Goal: Task Accomplishment & Management: Complete application form

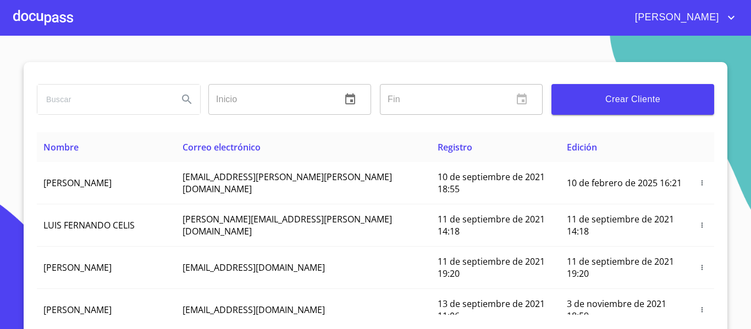
click at [41, 9] on div at bounding box center [43, 17] width 60 height 35
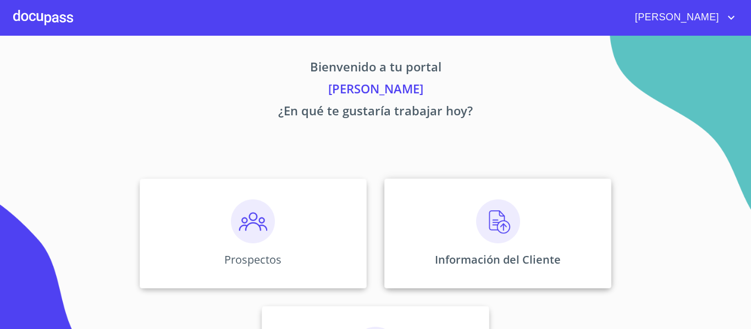
click at [413, 240] on div "Información del Cliente" at bounding box center [497, 234] width 227 height 110
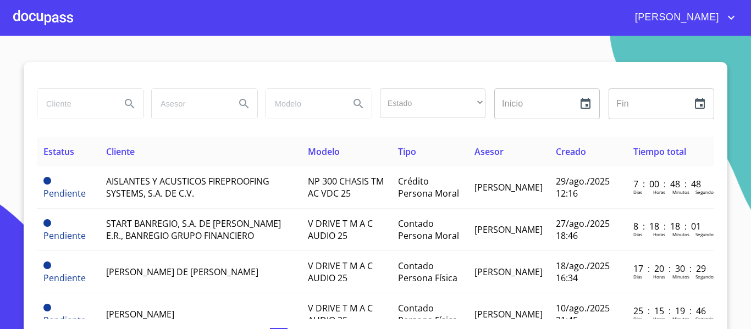
click at [63, 108] on input "search" at bounding box center [74, 104] width 75 height 30
type input "cafe el marino"
click at [123, 102] on icon "Search" at bounding box center [129, 103] width 13 height 13
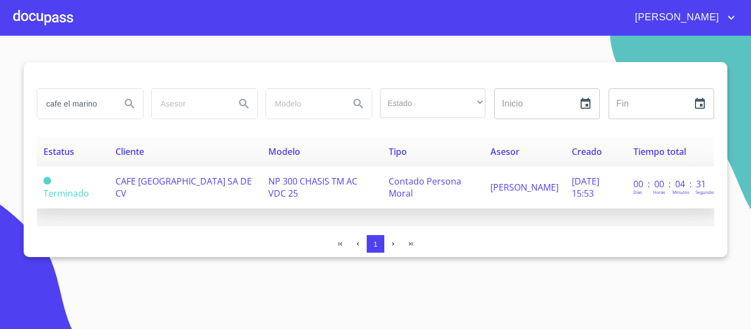
click at [291, 175] on span "NP 300 CHASIS TM AC VDC 25" at bounding box center [312, 187] width 89 height 24
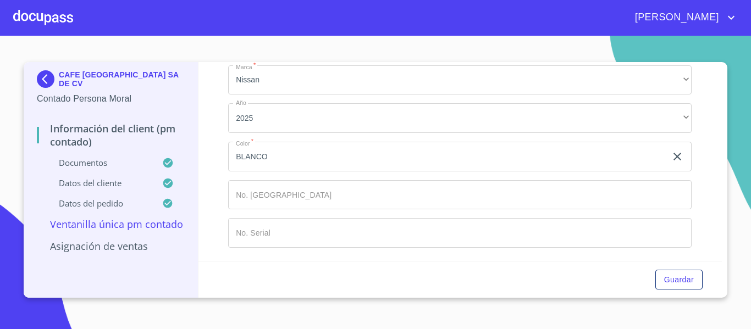
scroll to position [4334, 0]
click at [677, 286] on span "Guardar" at bounding box center [679, 280] width 30 height 14
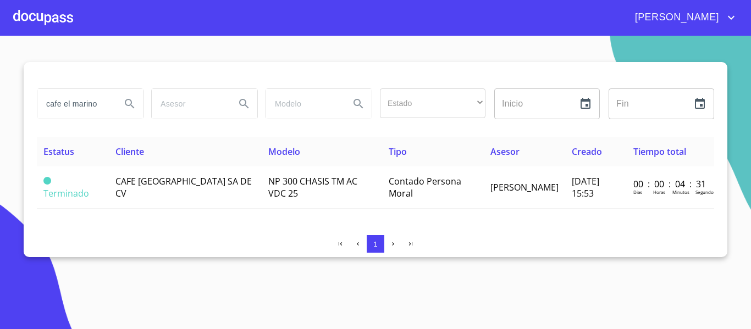
click at [109, 107] on input "cafe el marino" at bounding box center [74, 104] width 75 height 30
type input "c"
click at [126, 103] on icon "Search" at bounding box center [129, 103] width 13 height 13
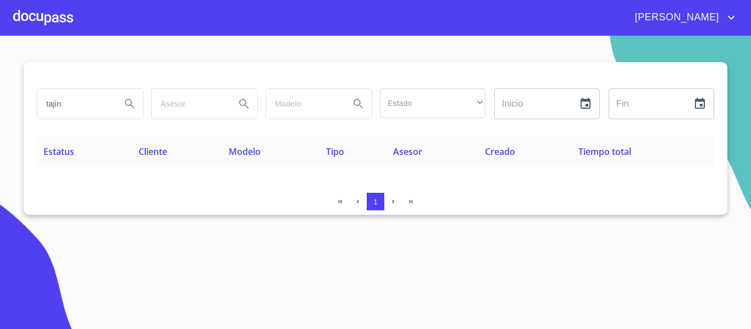
click at [74, 108] on input "tajin" at bounding box center [74, 104] width 75 height 30
type input "t"
click at [129, 107] on icon "Search" at bounding box center [129, 103] width 13 height 13
click at [84, 104] on input "TAJIN" at bounding box center [74, 104] width 75 height 30
type input "T"
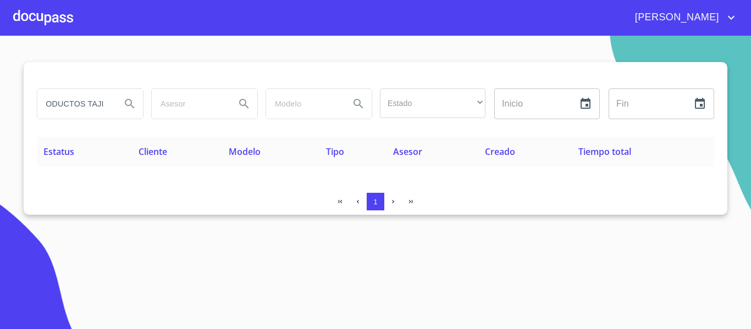
scroll to position [0, 18]
type input "PRODUCTOS TAJIN"
click at [133, 105] on icon "Search" at bounding box center [129, 103] width 13 height 13
